Goal: Navigation & Orientation: Find specific page/section

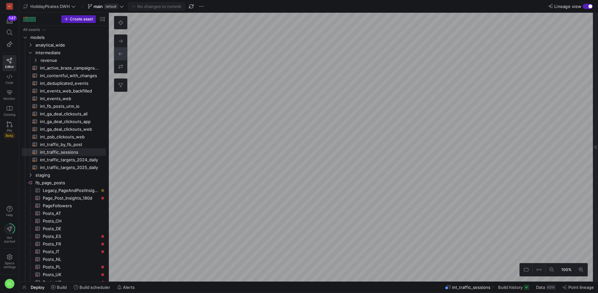
scroll to position [34, 259]
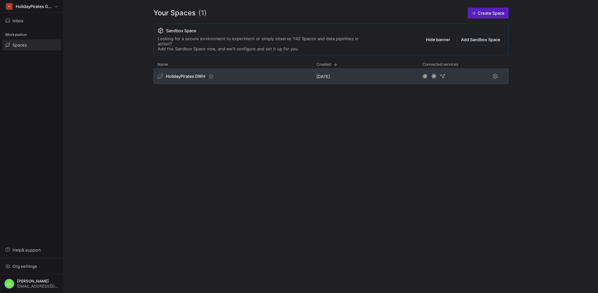
click at [206, 73] on div "HolidayPirates DWH" at bounding box center [185, 76] width 57 height 6
